Goal: Navigation & Orientation: Find specific page/section

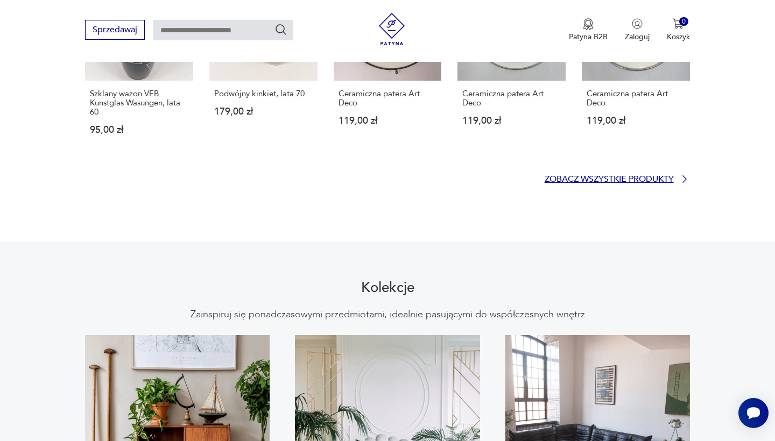
click at [574, 176] on p "Zobacz wszystkie produkty" at bounding box center [608, 179] width 129 height 7
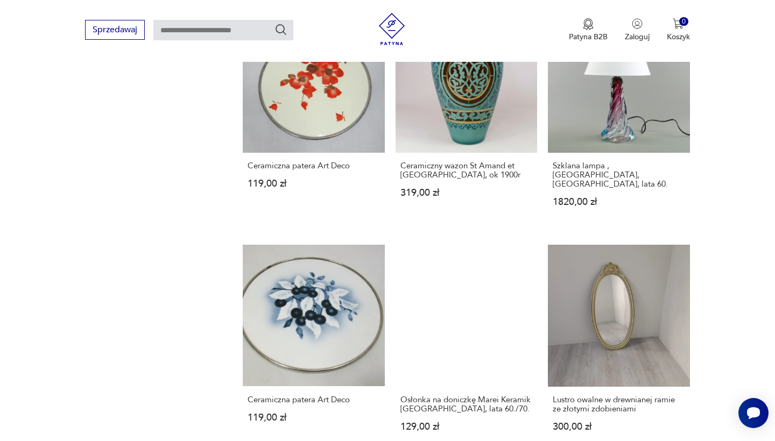
scroll to position [796, 0]
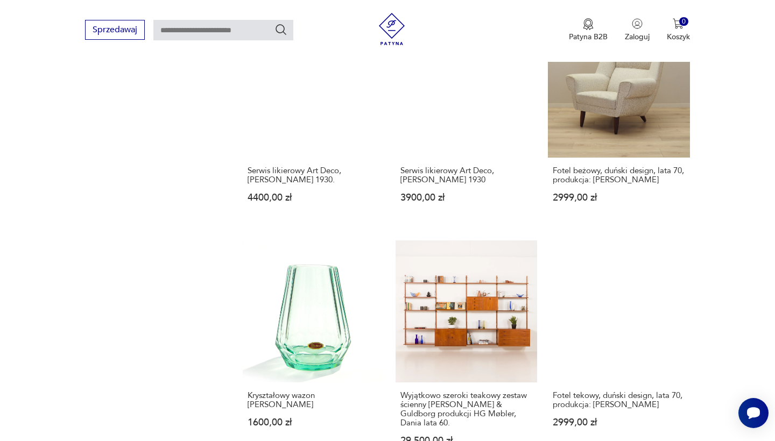
scroll to position [816, 0]
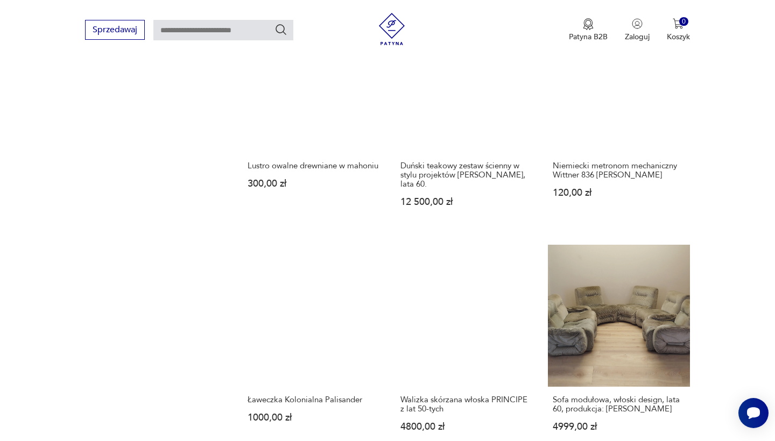
scroll to position [785, 0]
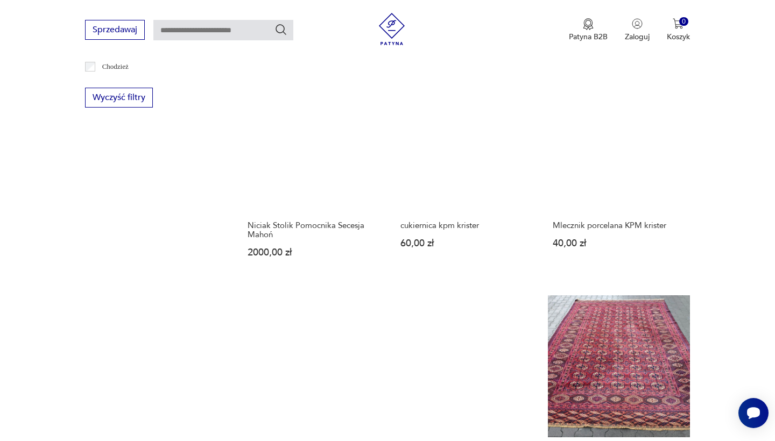
scroll to position [879, 0]
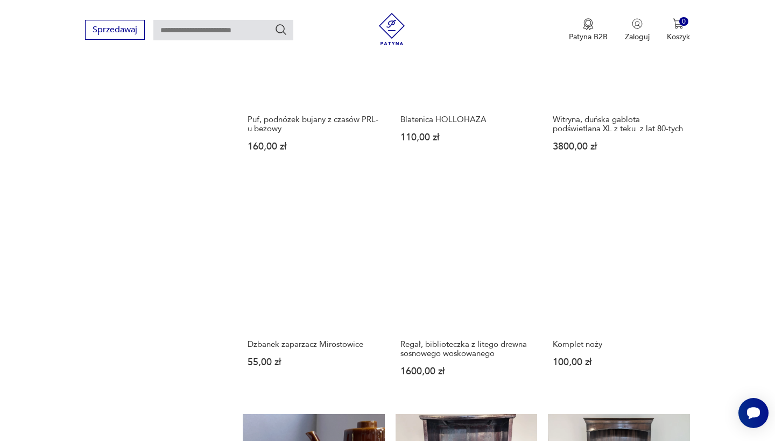
scroll to position [832, 0]
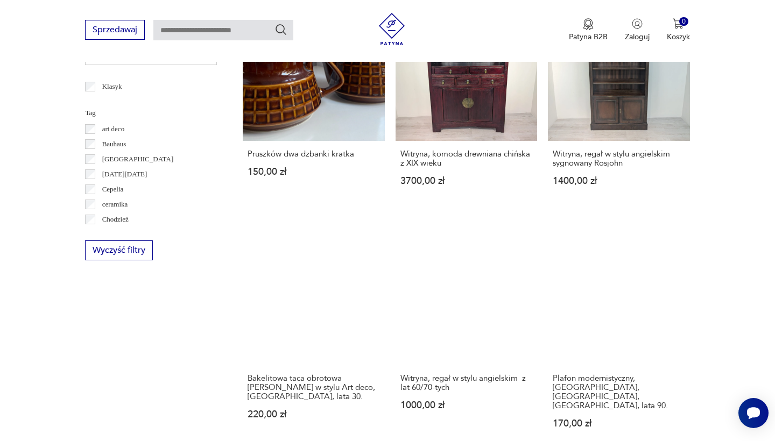
scroll to position [618, 0]
